Goal: Task Accomplishment & Management: Complete application form

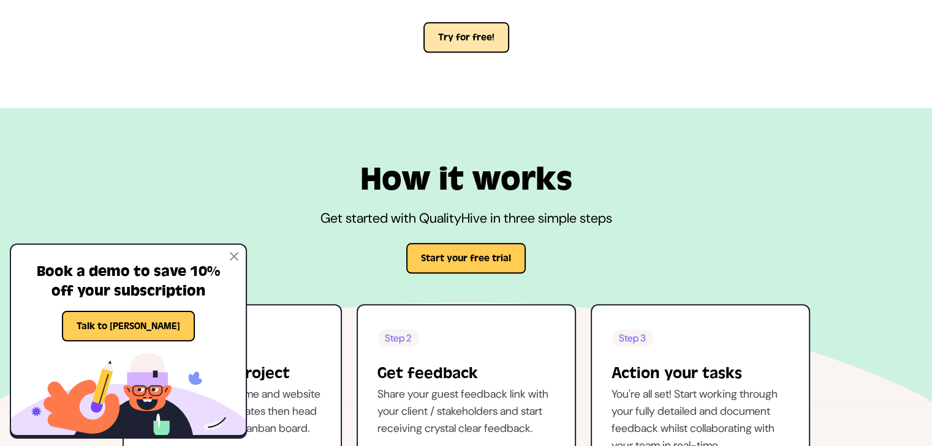
scroll to position [1325, 0]
click at [459, 40] on button "Try for free!" at bounding box center [466, 38] width 86 height 31
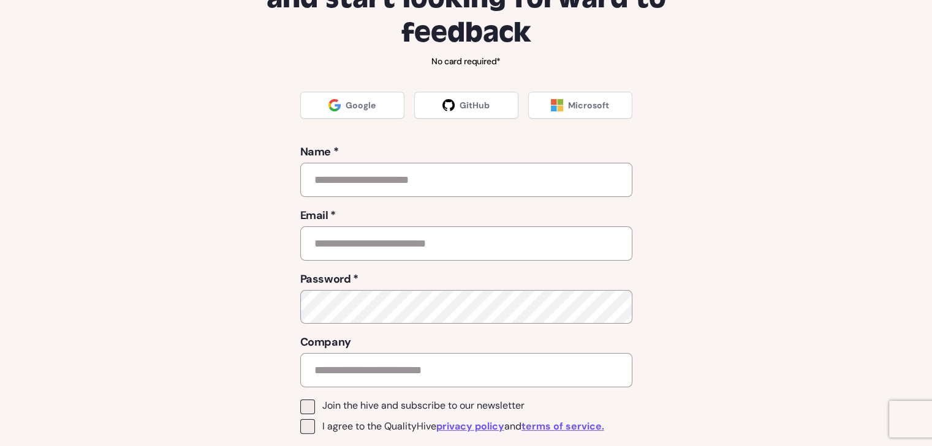
scroll to position [155, 0]
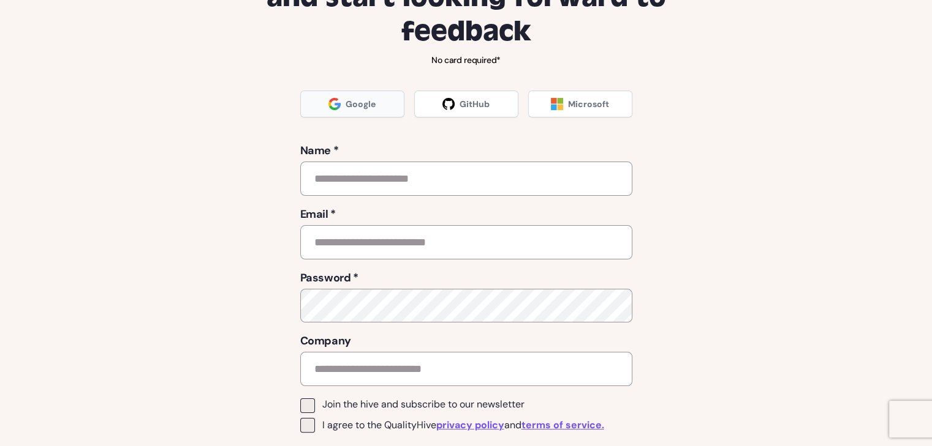
click at [341, 106] on link "Google" at bounding box center [352, 104] width 104 height 27
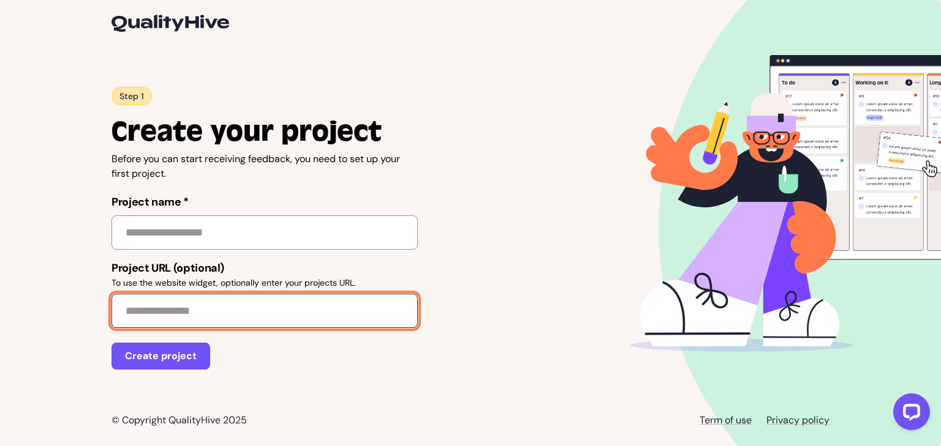
click at [198, 295] on input "Project URL (optional) To use the website widget, optionally enter your project…" at bounding box center [264, 311] width 306 height 34
click at [190, 321] on input "Project URL (optional) To use the website widget, optionally enter your project…" at bounding box center [264, 311] width 306 height 34
paste input "**********"
type input "**********"
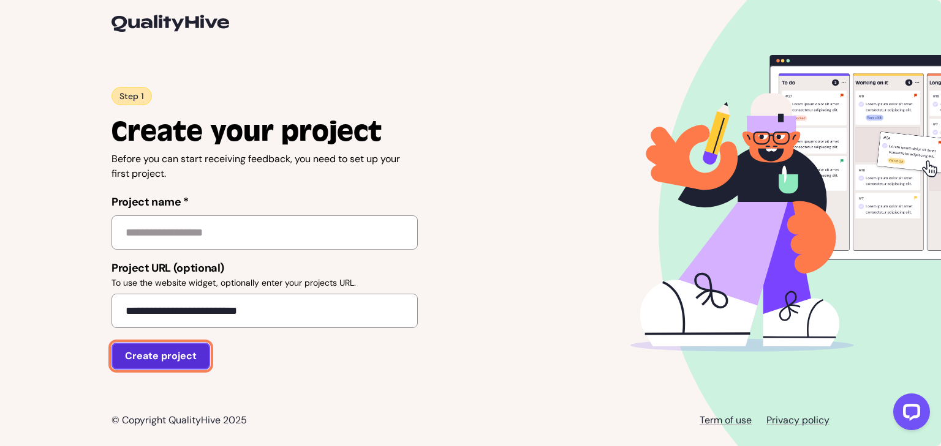
click at [152, 364] on button "Create project" at bounding box center [160, 356] width 99 height 27
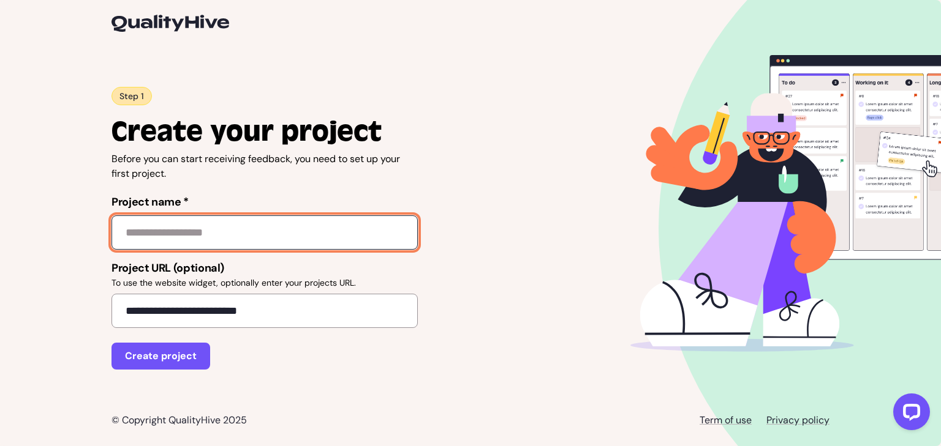
click at [173, 238] on input "Project name *" at bounding box center [264, 233] width 306 height 34
type input "**********"
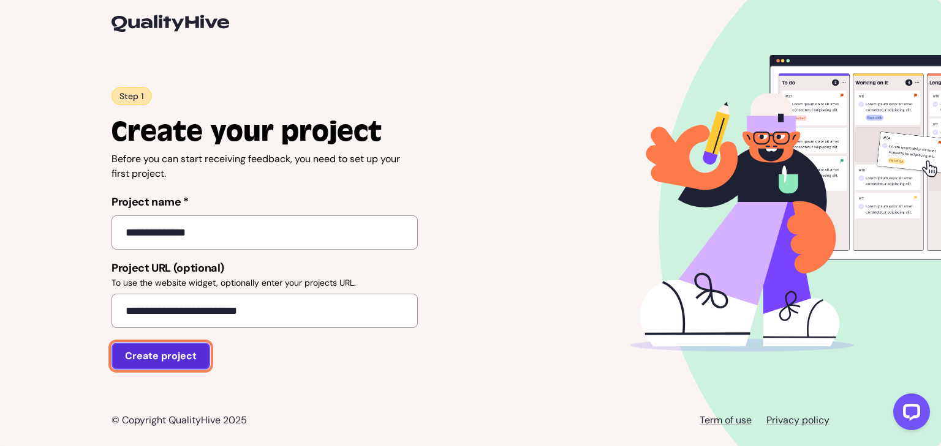
click at [155, 351] on button "Create project" at bounding box center [160, 356] width 99 height 27
type input "**********"
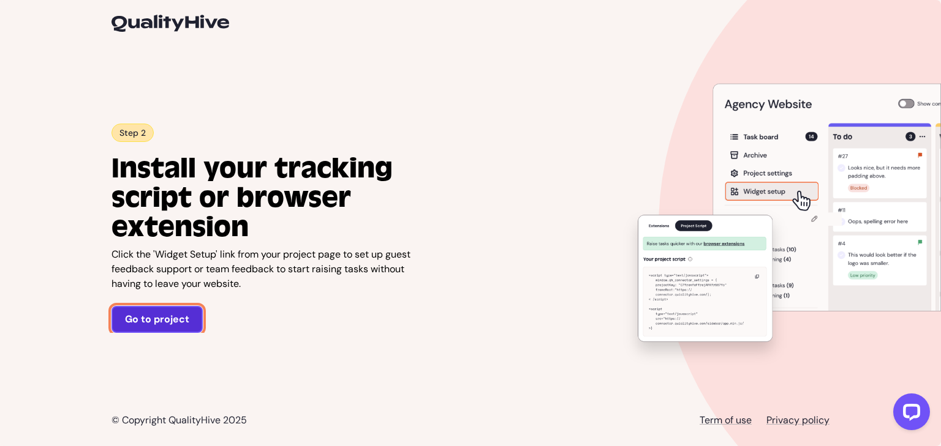
click at [173, 319] on link "Go to project" at bounding box center [156, 319] width 91 height 27
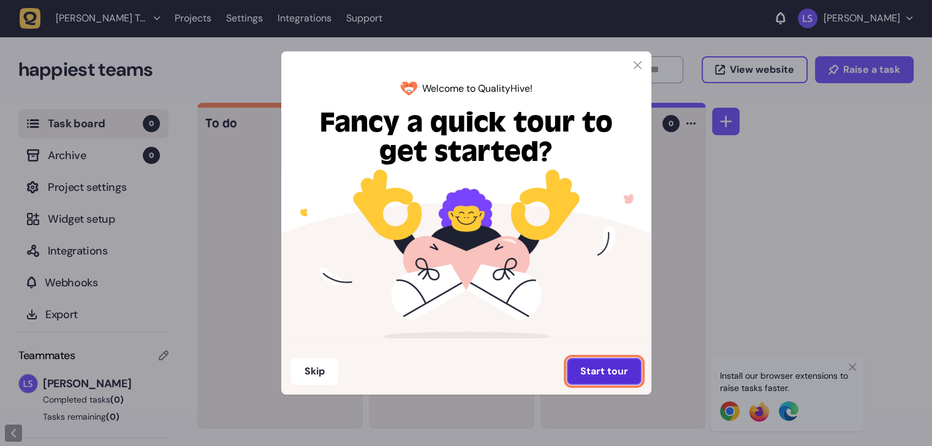
click at [608, 371] on button "Start tour" at bounding box center [603, 371] width 75 height 27
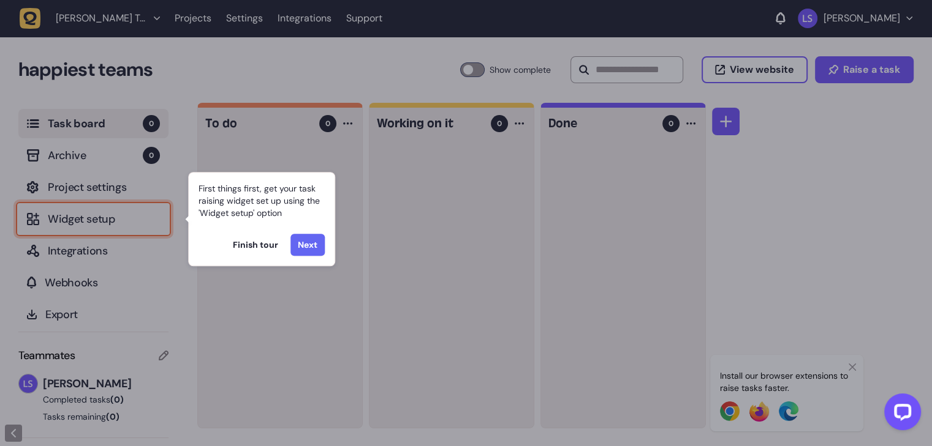
click at [316, 236] on button "Next" at bounding box center [307, 245] width 34 height 22
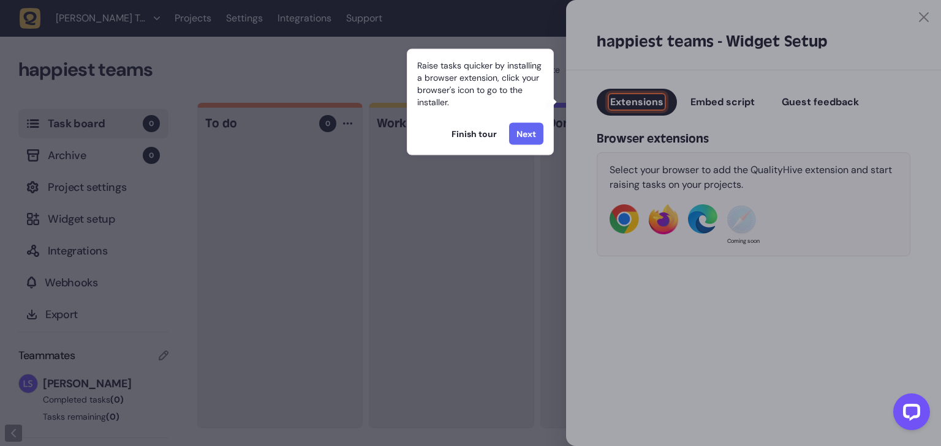
click at [525, 138] on button "Next" at bounding box center [526, 134] width 34 height 22
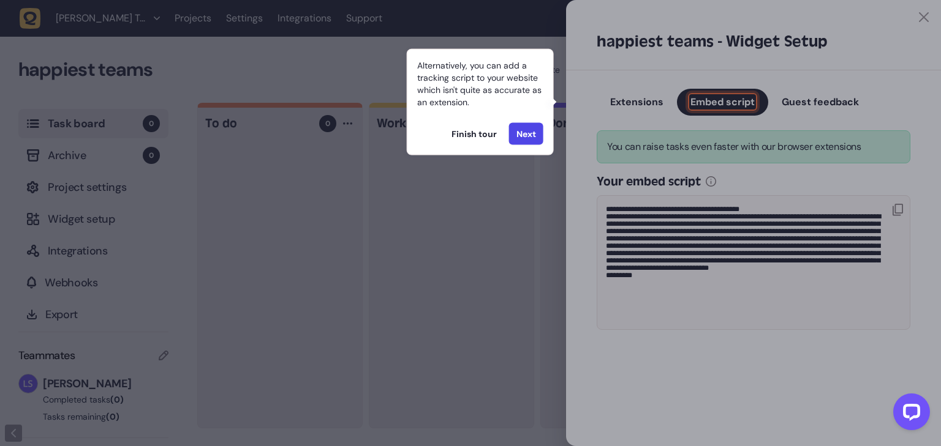
click at [525, 138] on button "Next" at bounding box center [526, 134] width 34 height 22
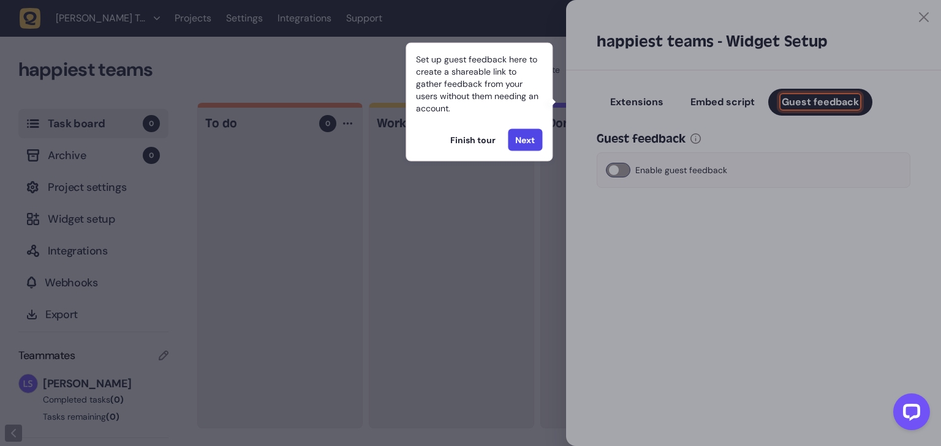
click at [525, 138] on button "Next" at bounding box center [525, 140] width 34 height 22
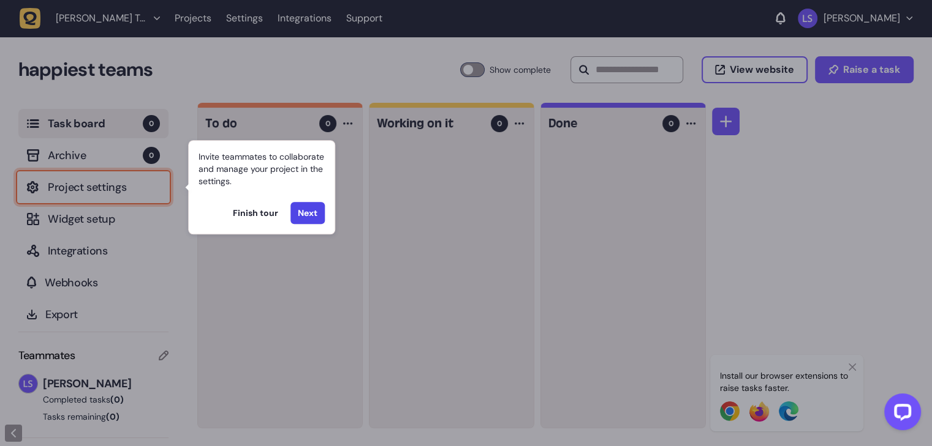
click at [345, 287] on div at bounding box center [466, 223] width 932 height 446
click at [255, 211] on button "Finish tour" at bounding box center [255, 213] width 45 height 22
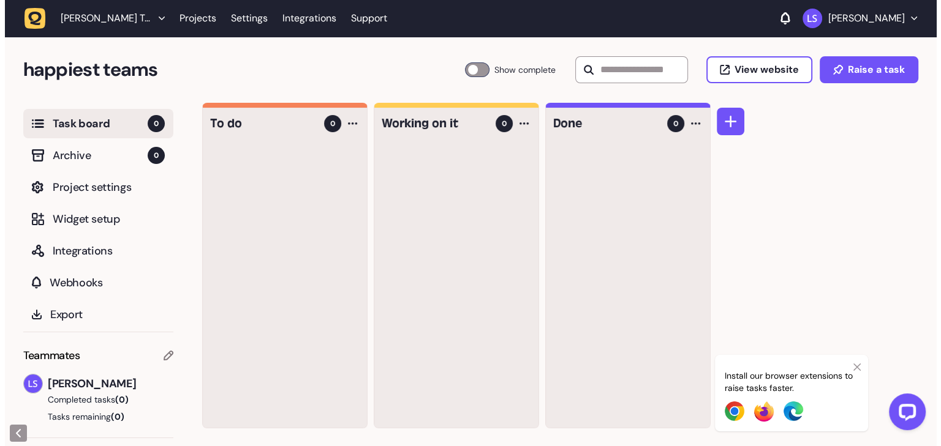
scroll to position [1, 0]
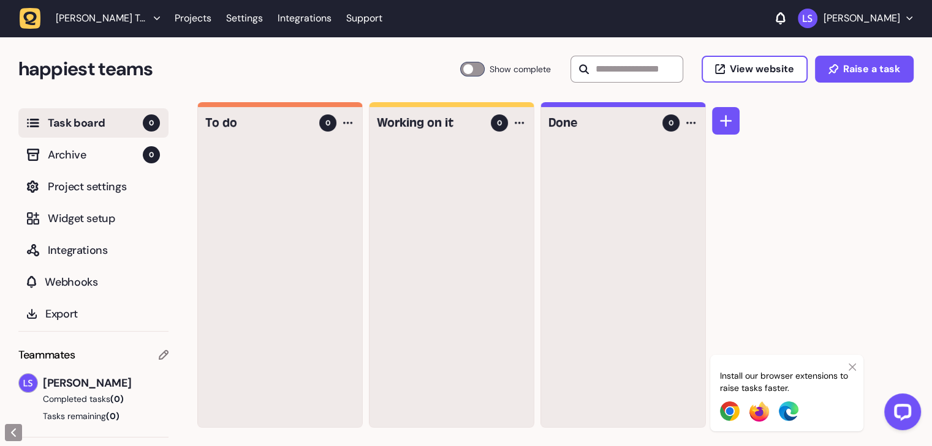
click at [510, 233] on div at bounding box center [451, 286] width 164 height 284
click at [643, 228] on div at bounding box center [623, 286] width 164 height 284
click at [904, 424] on button "Open LiveChat chat widget" at bounding box center [902, 412] width 37 height 37
click at [487, 55] on div "happiest teams Task Board 0 Show complete View website Raise a task" at bounding box center [465, 69] width 895 height 29
click at [138, 158] on span "Archive" at bounding box center [95, 154] width 95 height 17
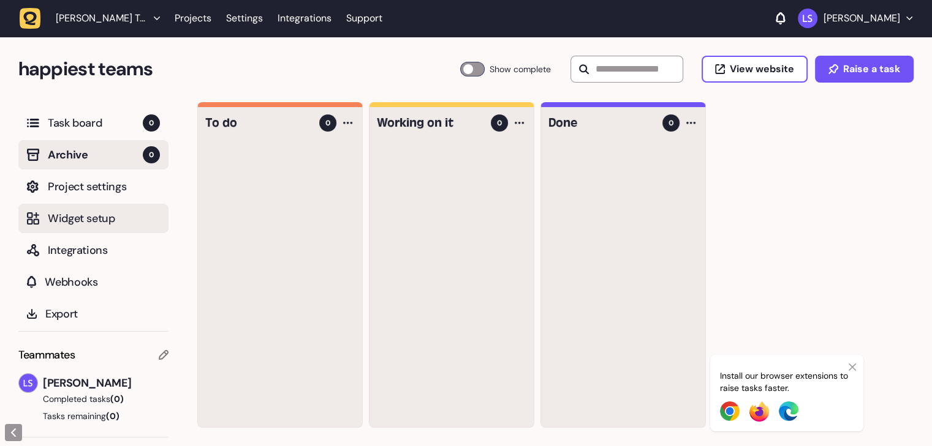
click at [143, 218] on span "Widget setup" at bounding box center [104, 218] width 112 height 17
